Goal: Information Seeking & Learning: Learn about a topic

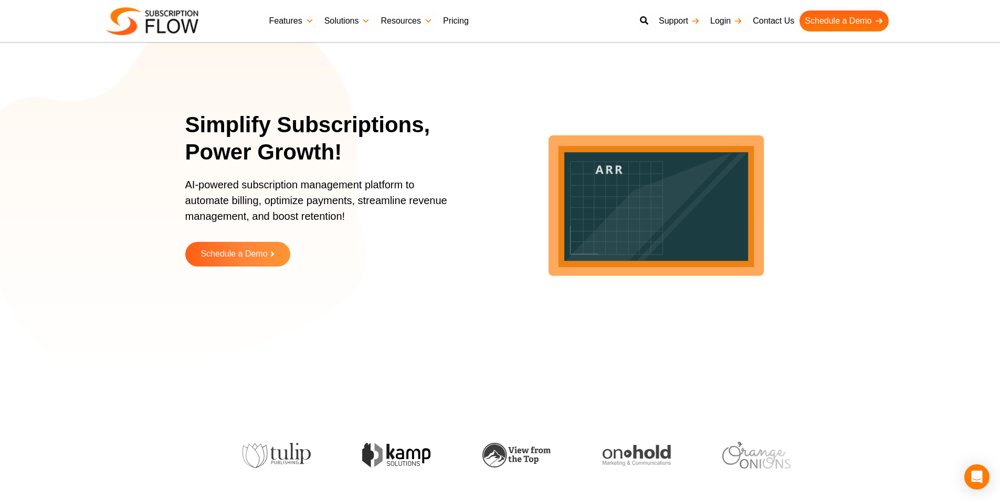
click at [449, 22] on link "Pricing" at bounding box center [456, 20] width 36 height 21
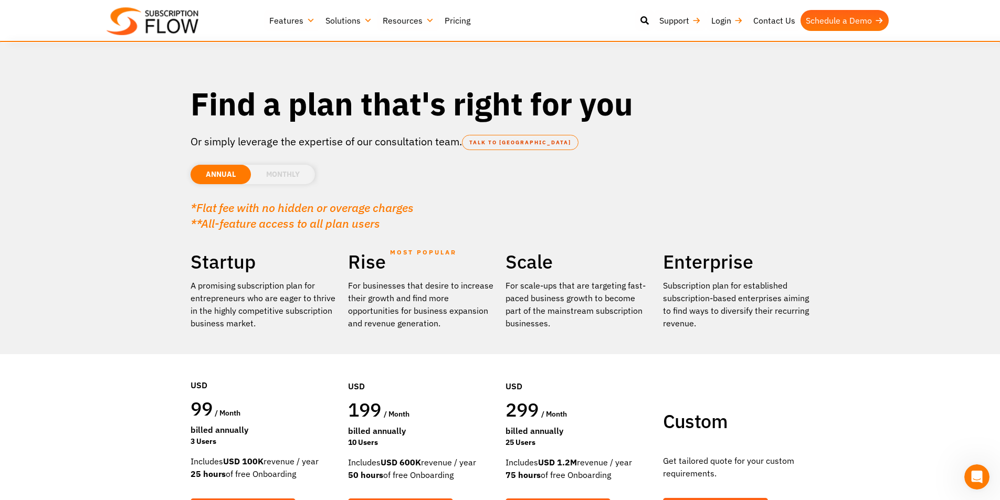
click at [362, 24] on link "Solutions" at bounding box center [348, 20] width 57 height 21
